Goal: Navigation & Orientation: Find specific page/section

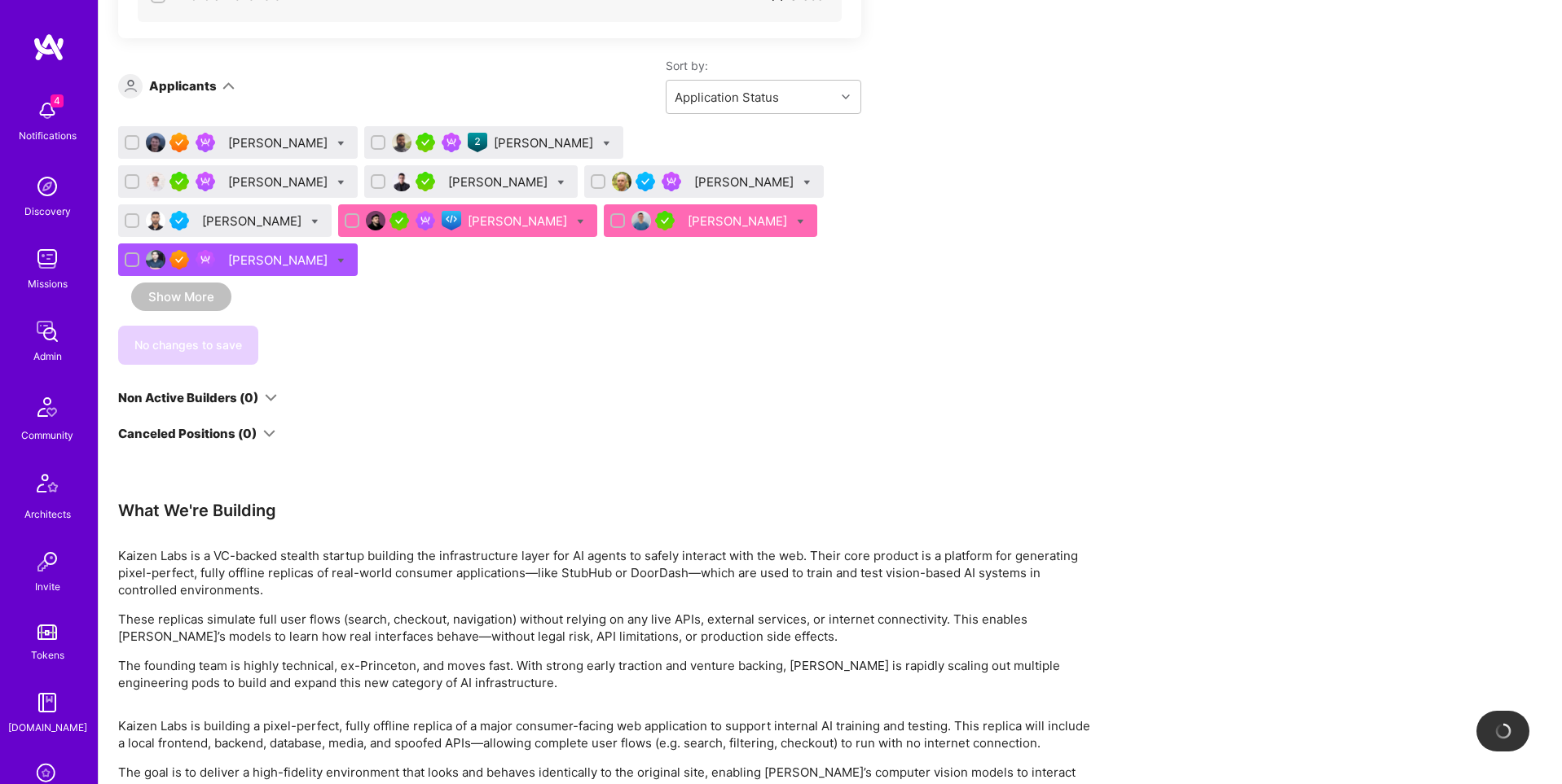
scroll to position [3256, 0]
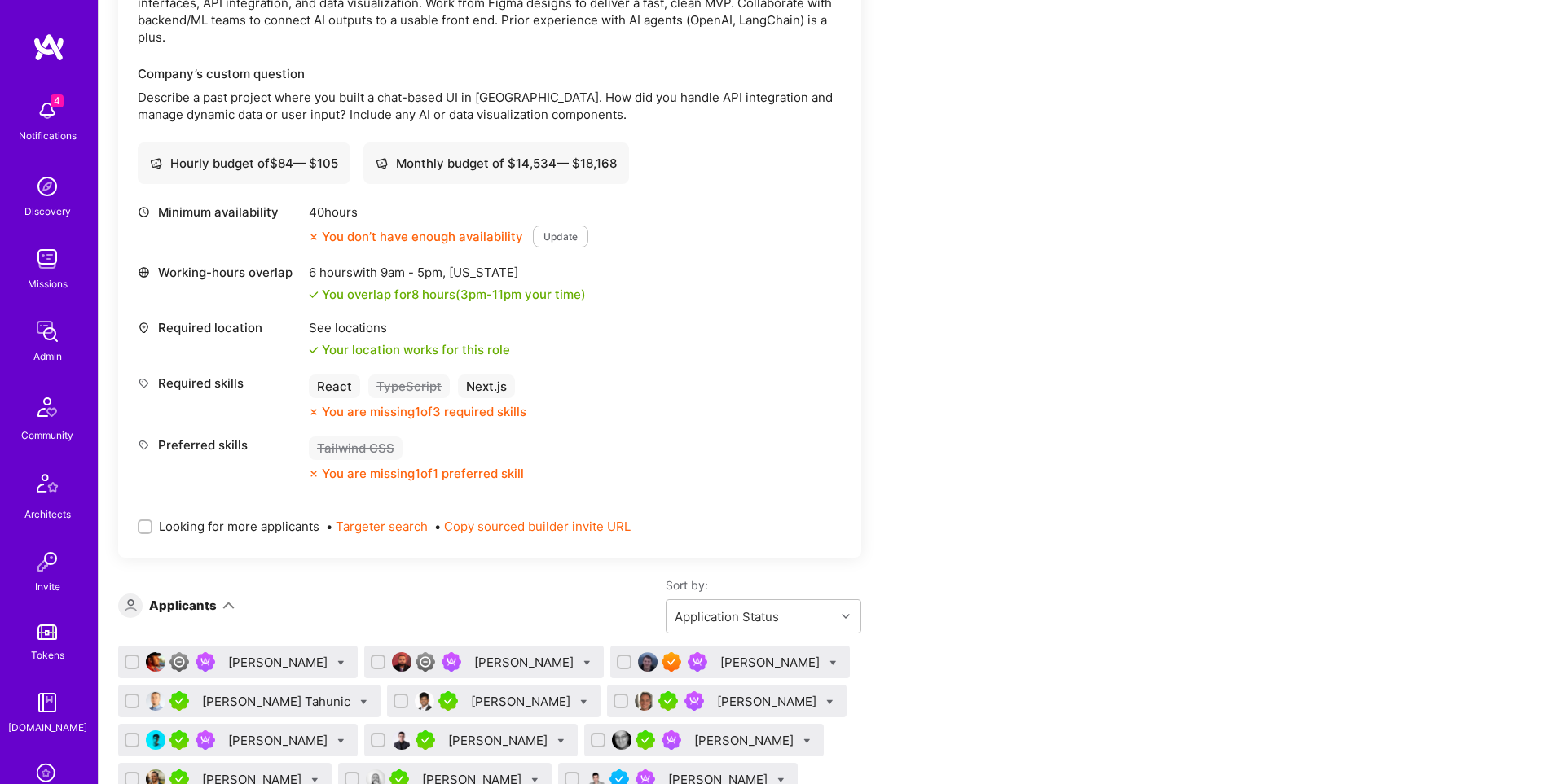
scroll to position [2544, 0]
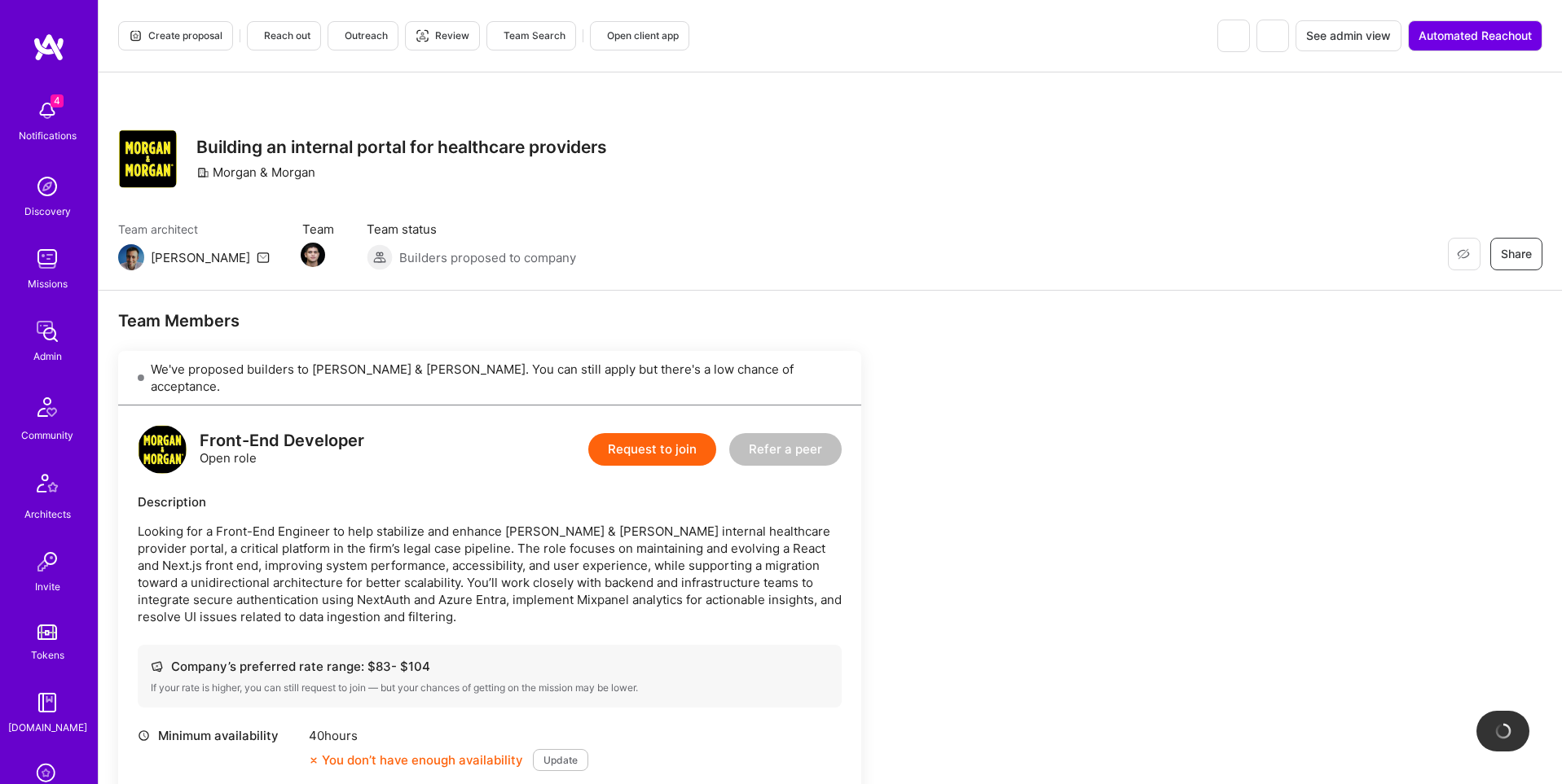
scroll to position [145, 0]
